Goal: Information Seeking & Learning: Get advice/opinions

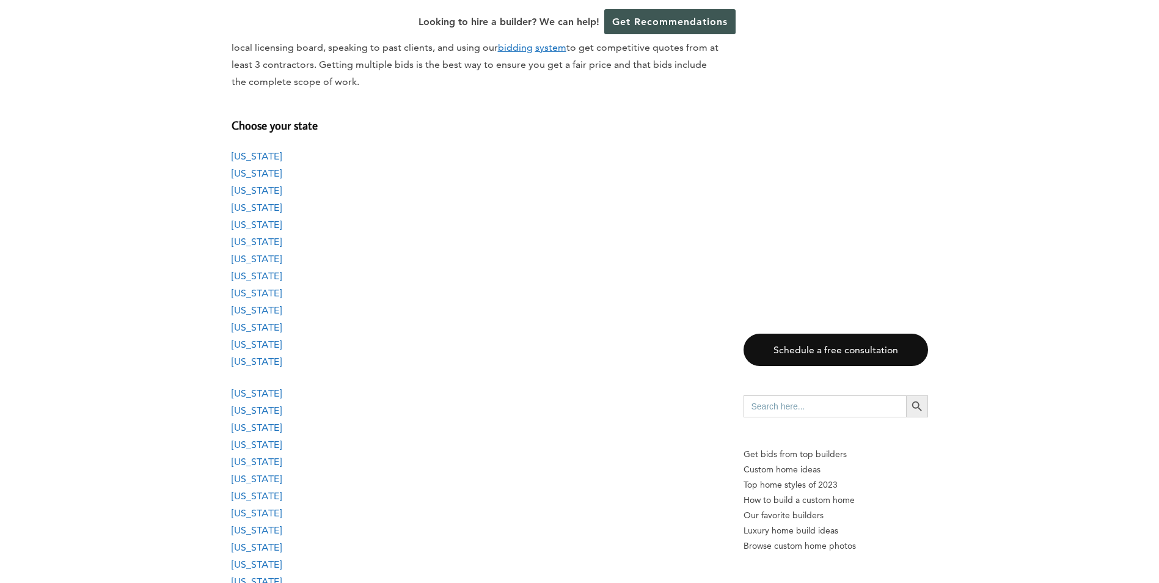
scroll to position [1038, 0]
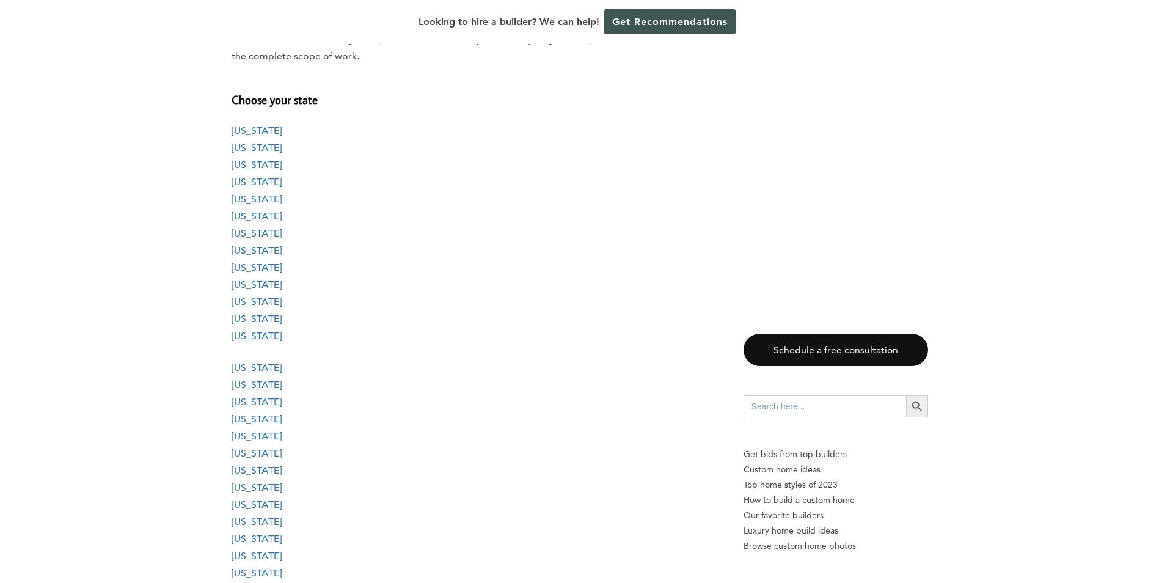
click at [243, 147] on link "[US_STATE]" at bounding box center [257, 148] width 50 height 12
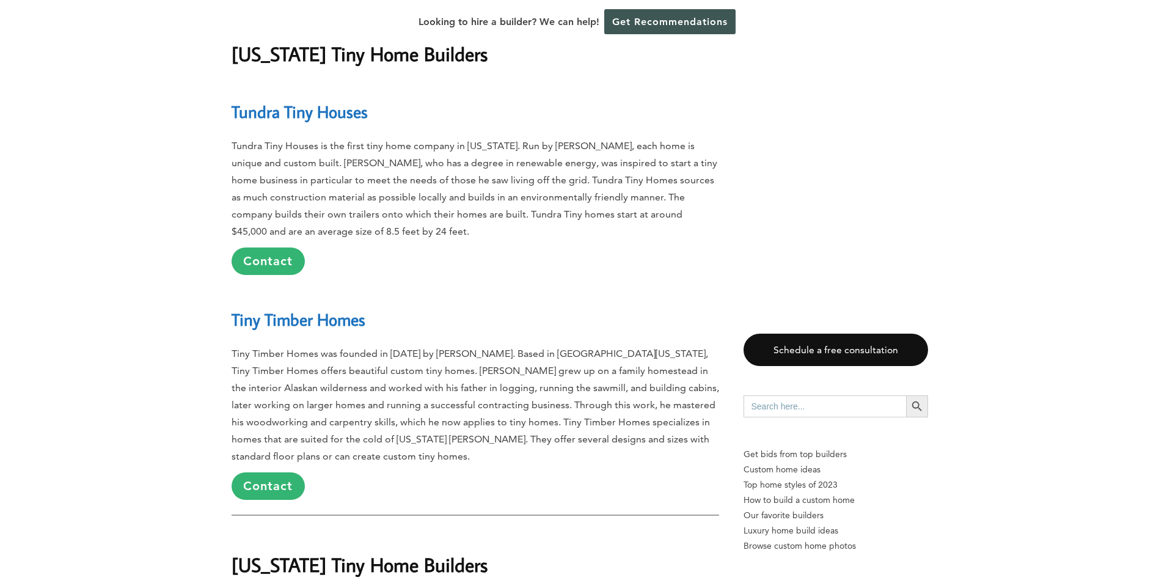
scroll to position [3080, 0]
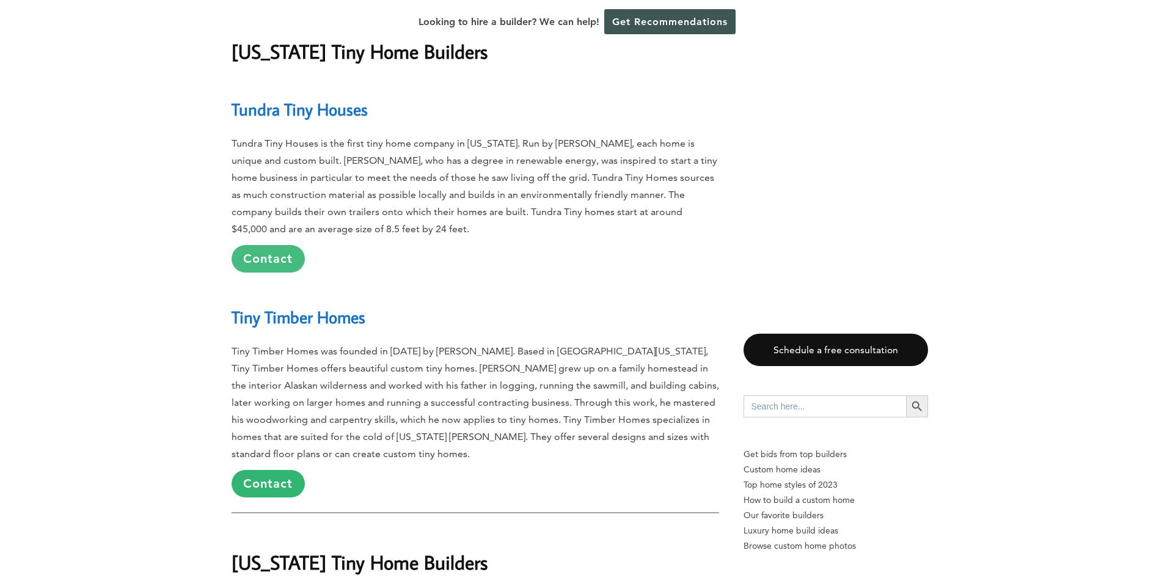
click at [261, 245] on link "Contact" at bounding box center [268, 258] width 73 height 27
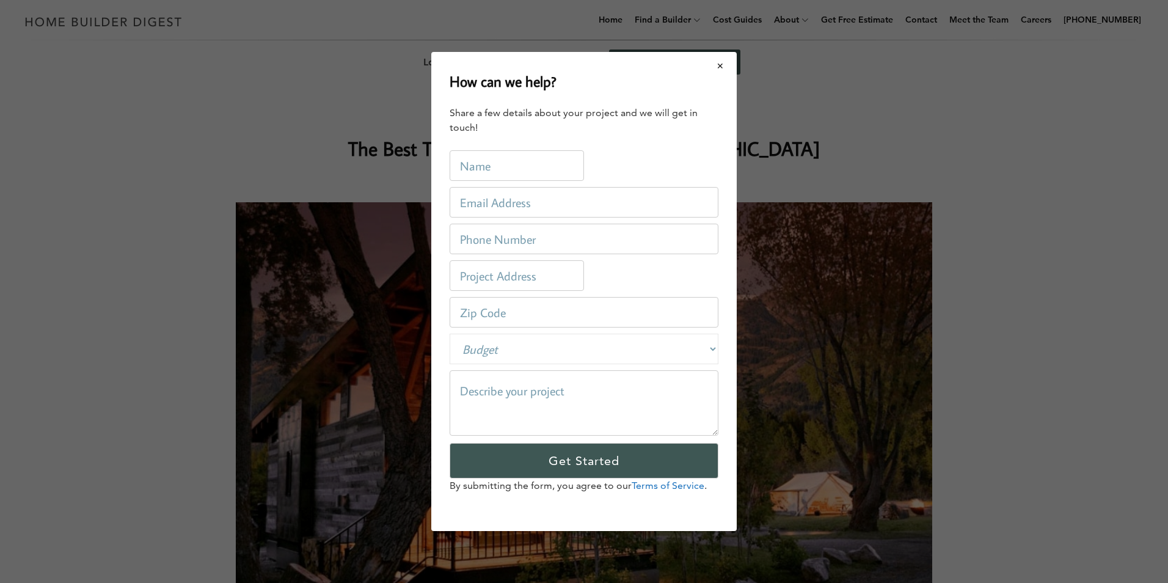
click at [721, 67] on button "Close modal" at bounding box center [720, 66] width 32 height 26
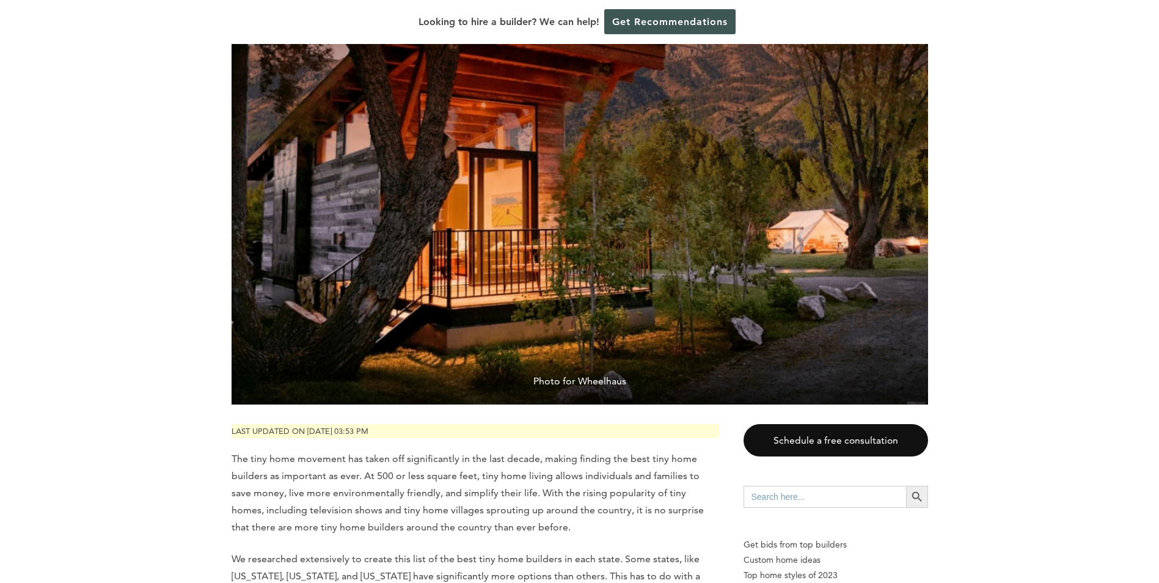
scroll to position [366, 0]
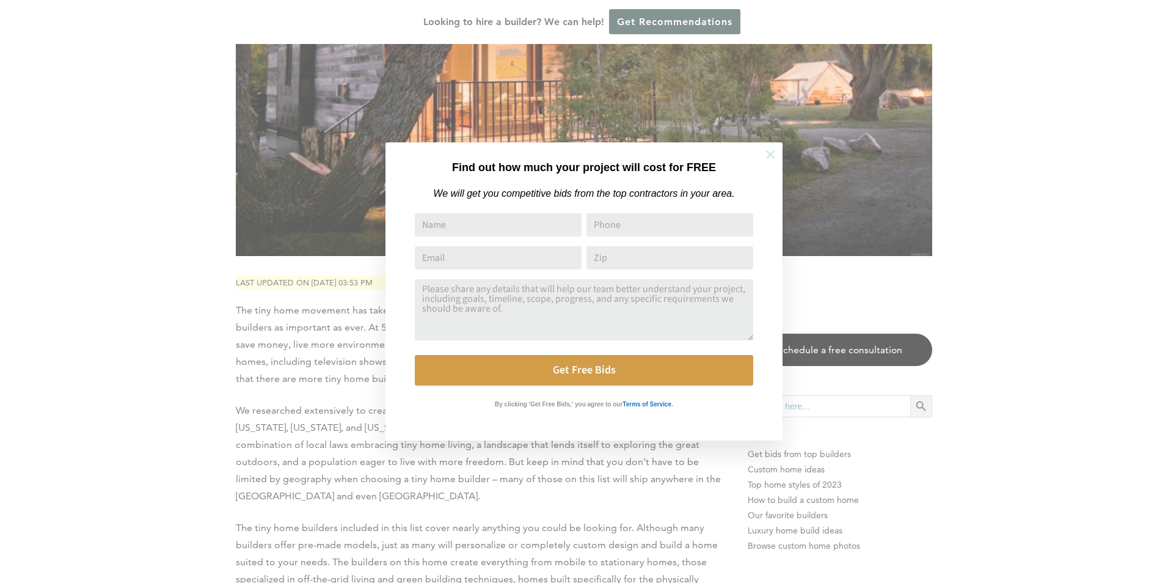
click at [770, 152] on icon at bounding box center [770, 154] width 13 height 13
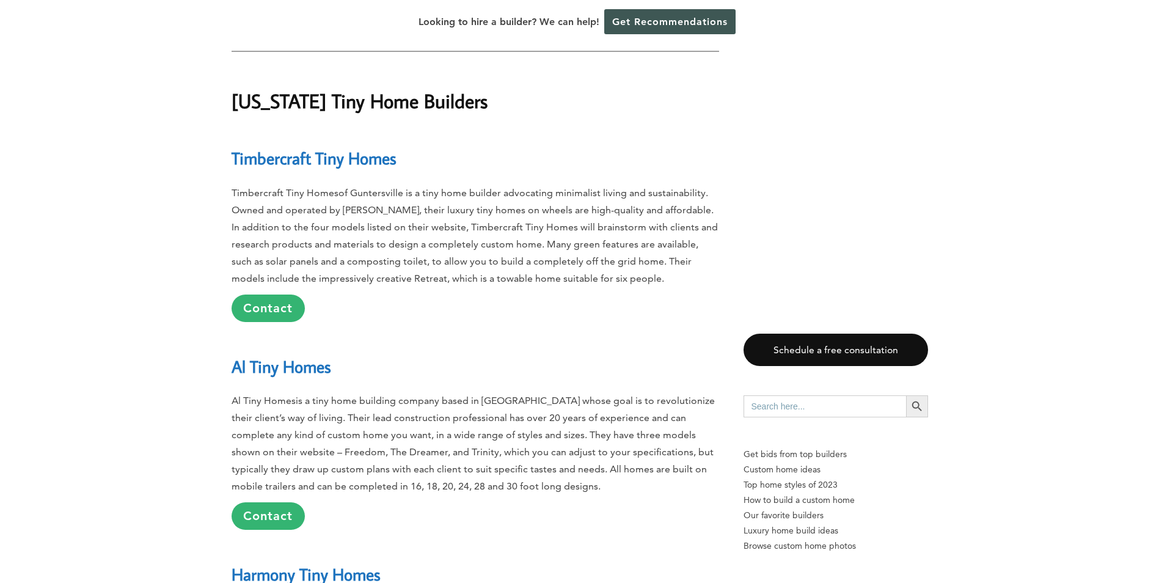
scroll to position [2077, 0]
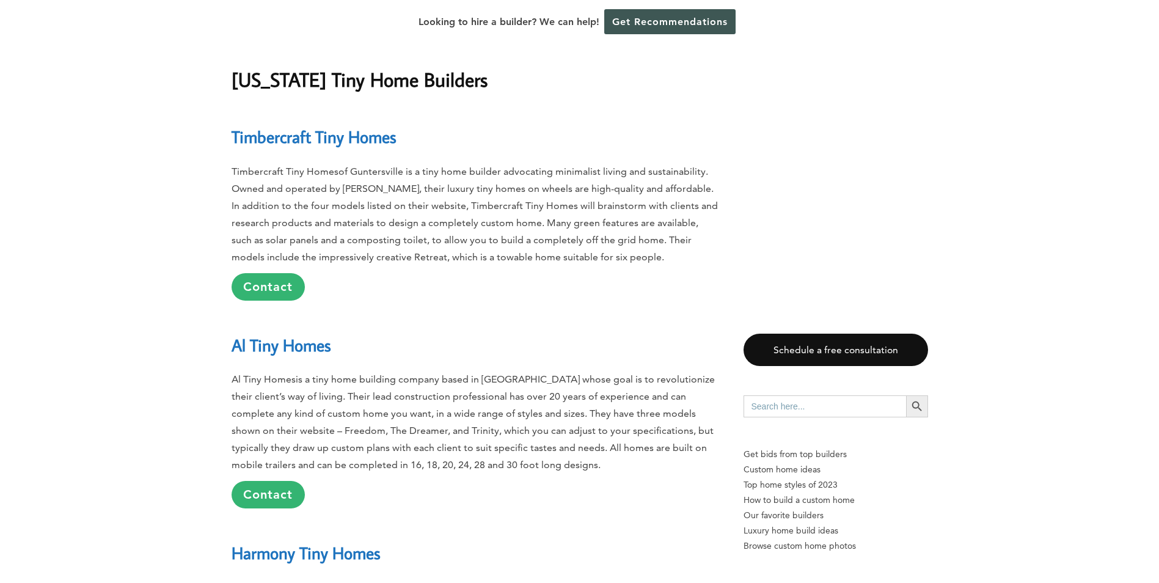
click at [352, 139] on link "Timbercraft Tiny Homes" at bounding box center [314, 136] width 165 height 21
drag, startPoint x: 337, startPoint y: 145, endPoint x: 324, endPoint y: 157, distance: 17.7
drag, startPoint x: 324, startPoint y: 157, endPoint x: 296, endPoint y: 260, distance: 106.2
click at [296, 260] on p "Timbercraft Tiny Homesof Guntersville is a tiny home builder advocating minimal…" at bounding box center [475, 231] width 487 height 137
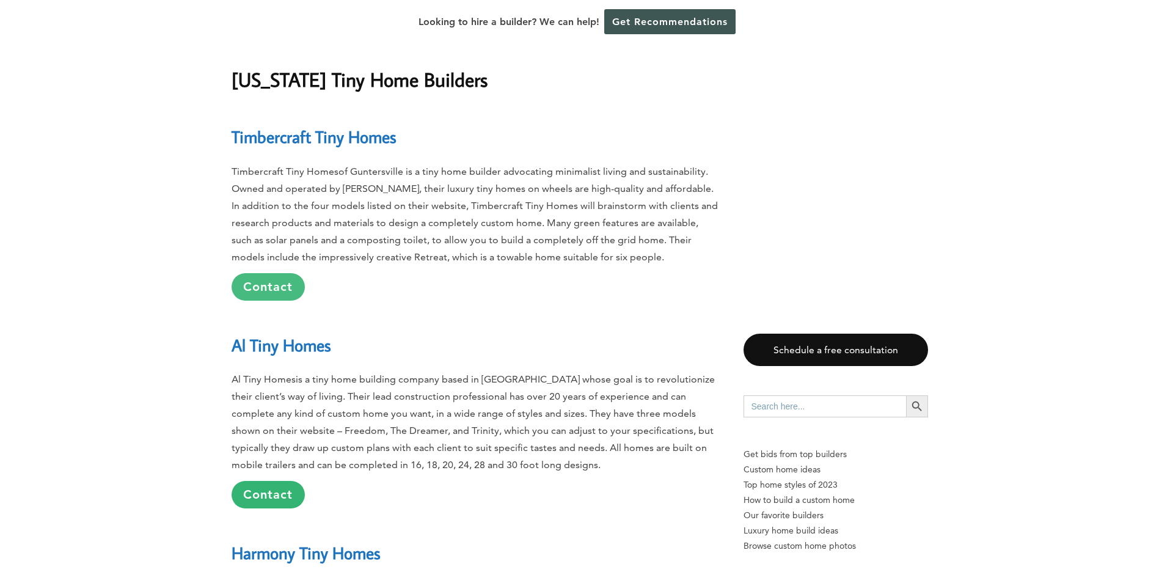
click at [277, 279] on link "Contact" at bounding box center [268, 286] width 73 height 27
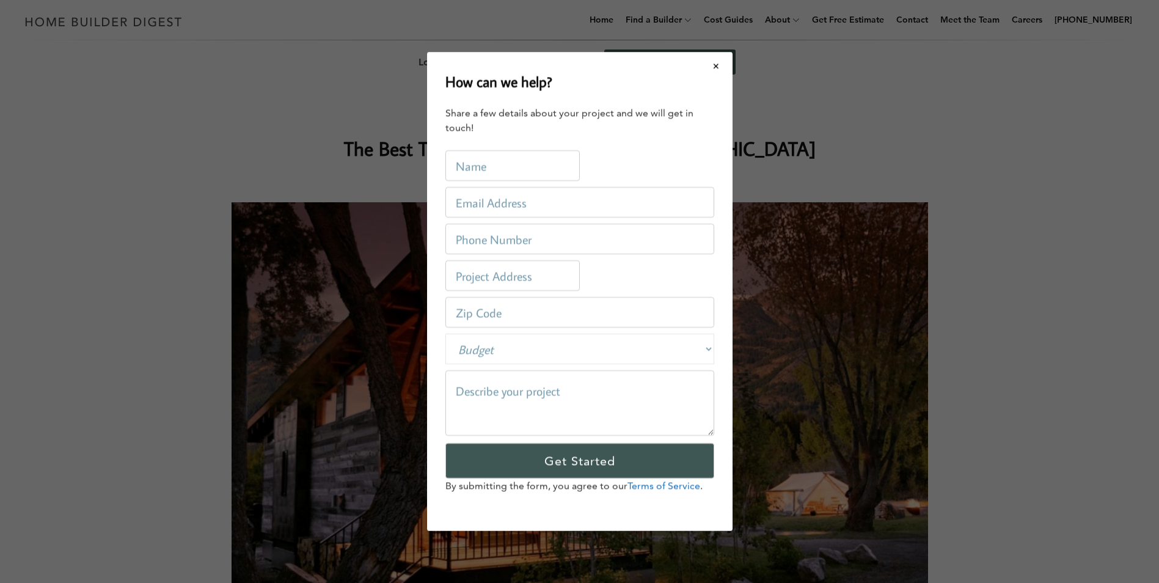
scroll to position [0, 0]
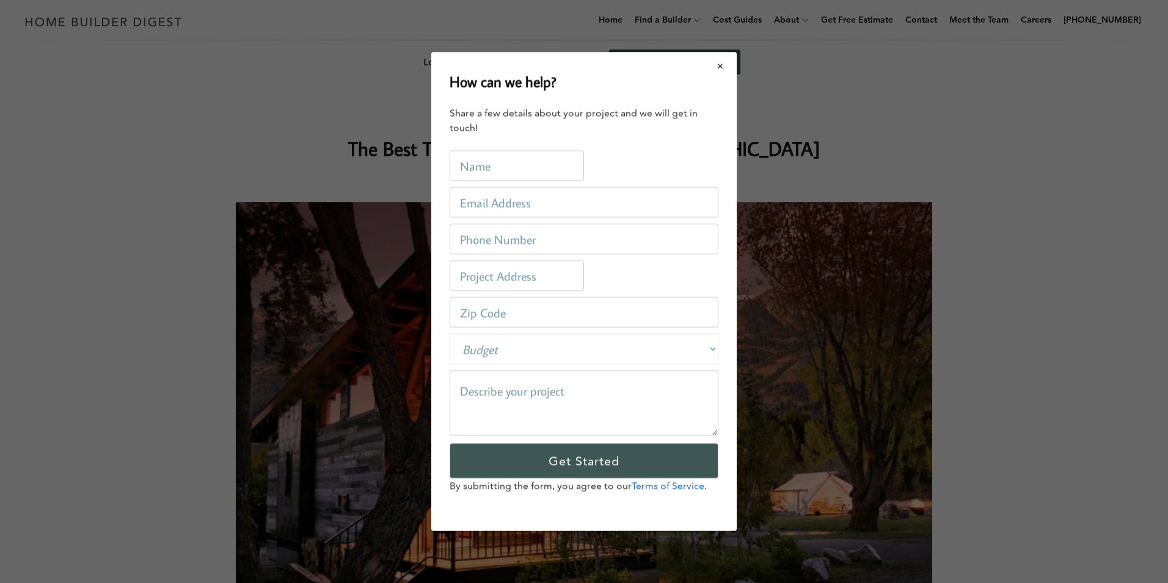
click at [719, 67] on button "Close modal" at bounding box center [720, 66] width 32 height 26
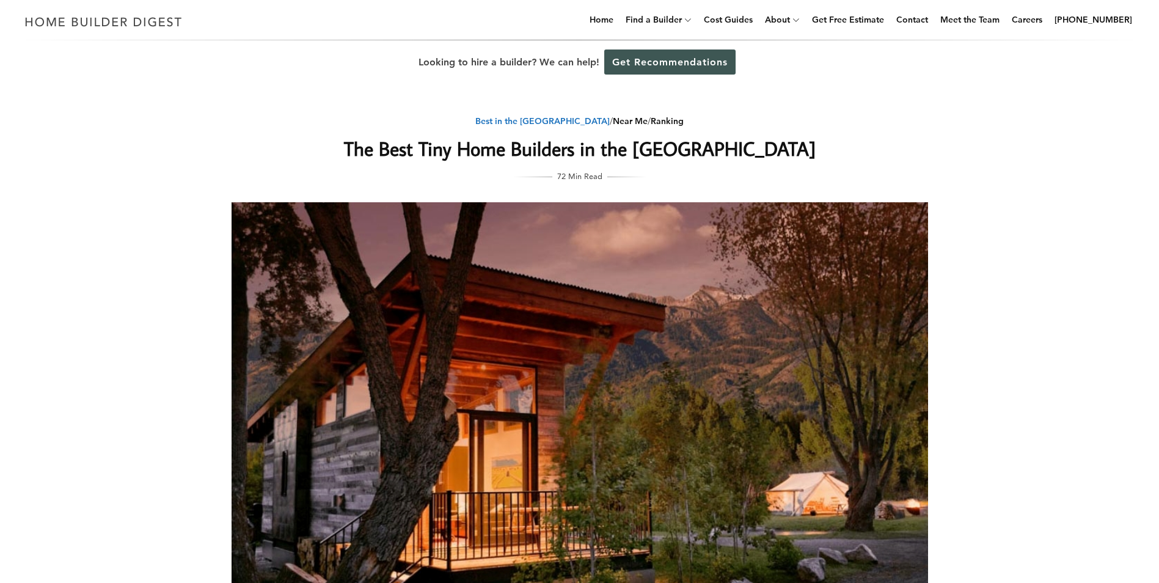
click at [516, 122] on link "Best in the United States" at bounding box center [542, 120] width 134 height 11
click at [611, 150] on h1 "The Best Tiny Home Builders in the US" at bounding box center [579, 148] width 487 height 29
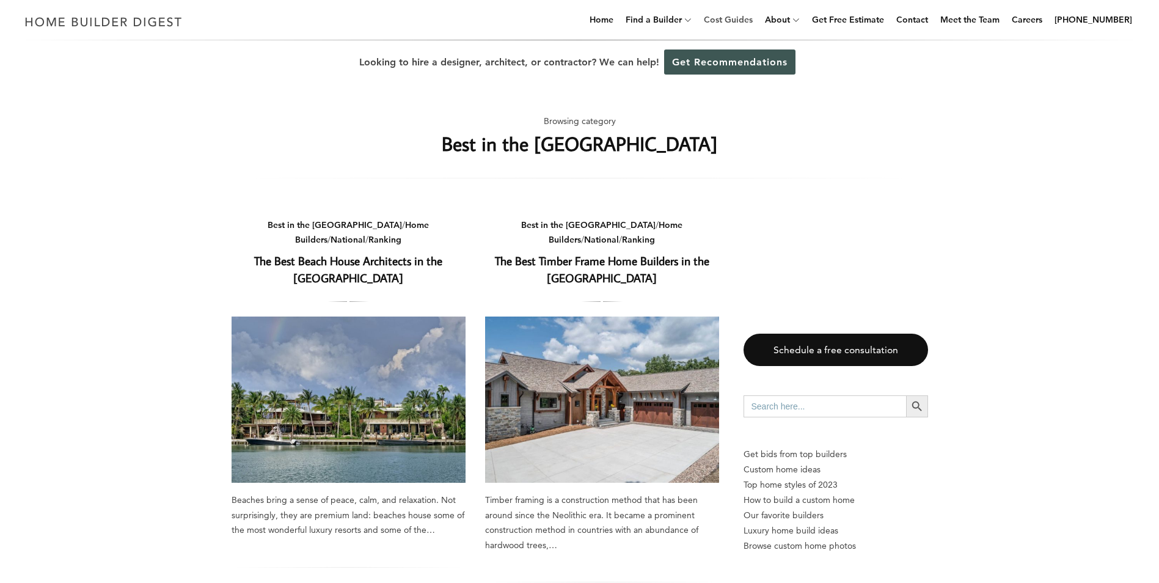
click at [732, 20] on link "Cost Guides" at bounding box center [728, 19] width 59 height 39
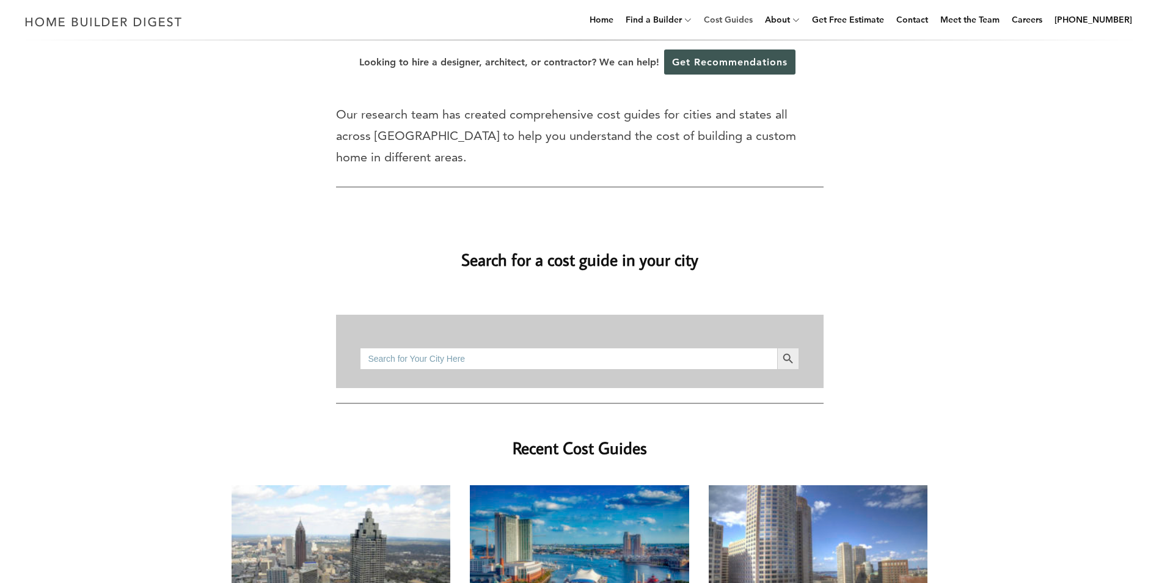
click at [740, 17] on link "Cost Guides" at bounding box center [728, 19] width 59 height 39
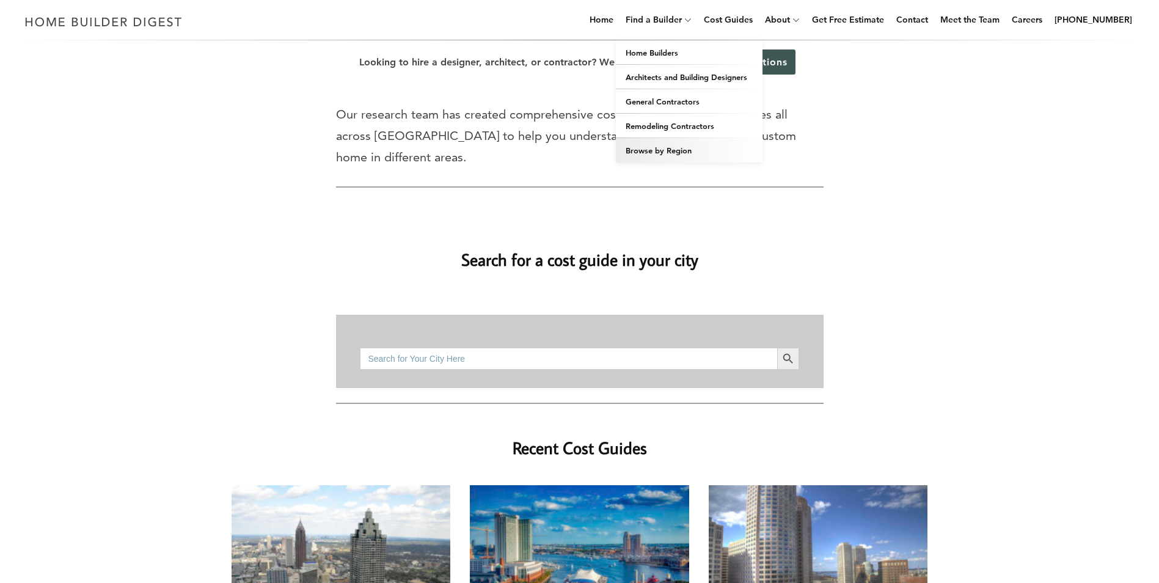
click at [688, 145] on link "Browse by Region" at bounding box center [689, 150] width 147 height 24
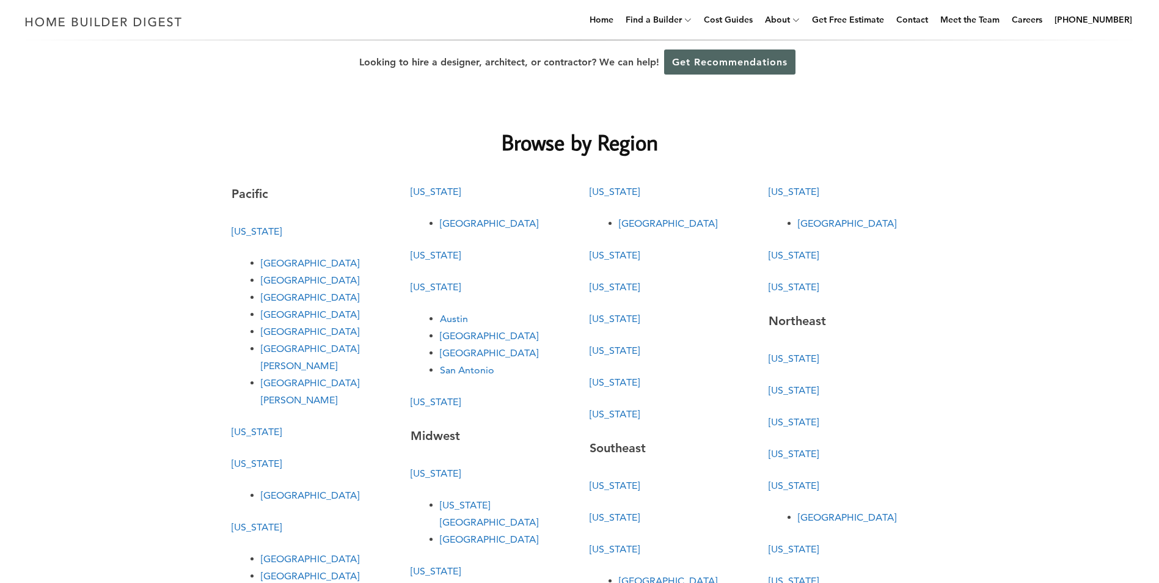
click at [729, 54] on link "Get Recommendations" at bounding box center [729, 61] width 131 height 25
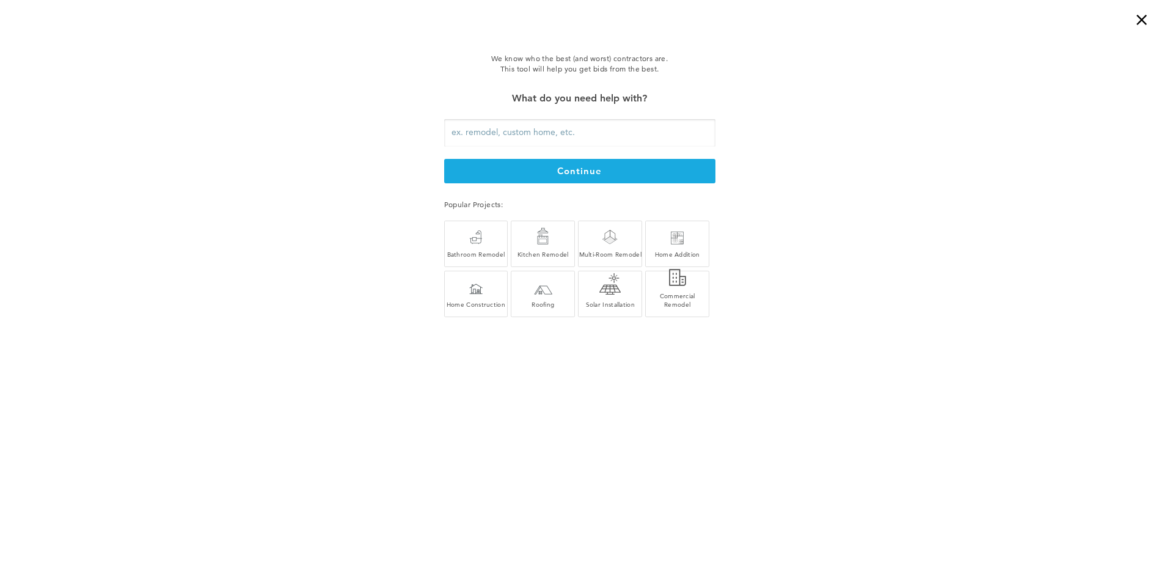
click at [569, 173] on button "continue" at bounding box center [579, 171] width 271 height 24
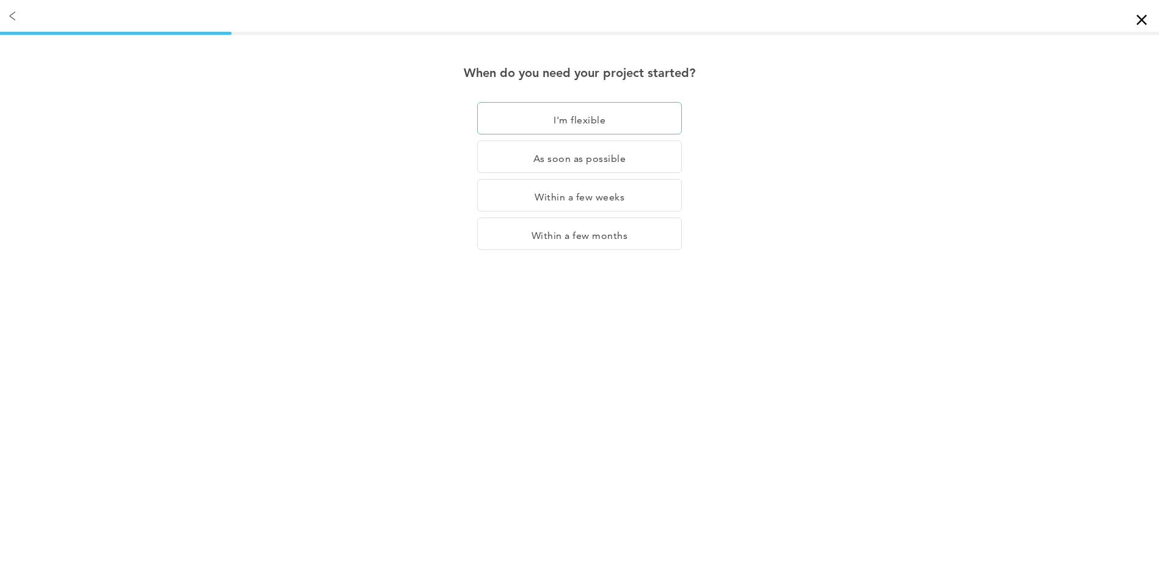
click at [582, 126] on div "I'm flexible" at bounding box center [579, 118] width 205 height 32
